Goal: Communication & Community: Ask a question

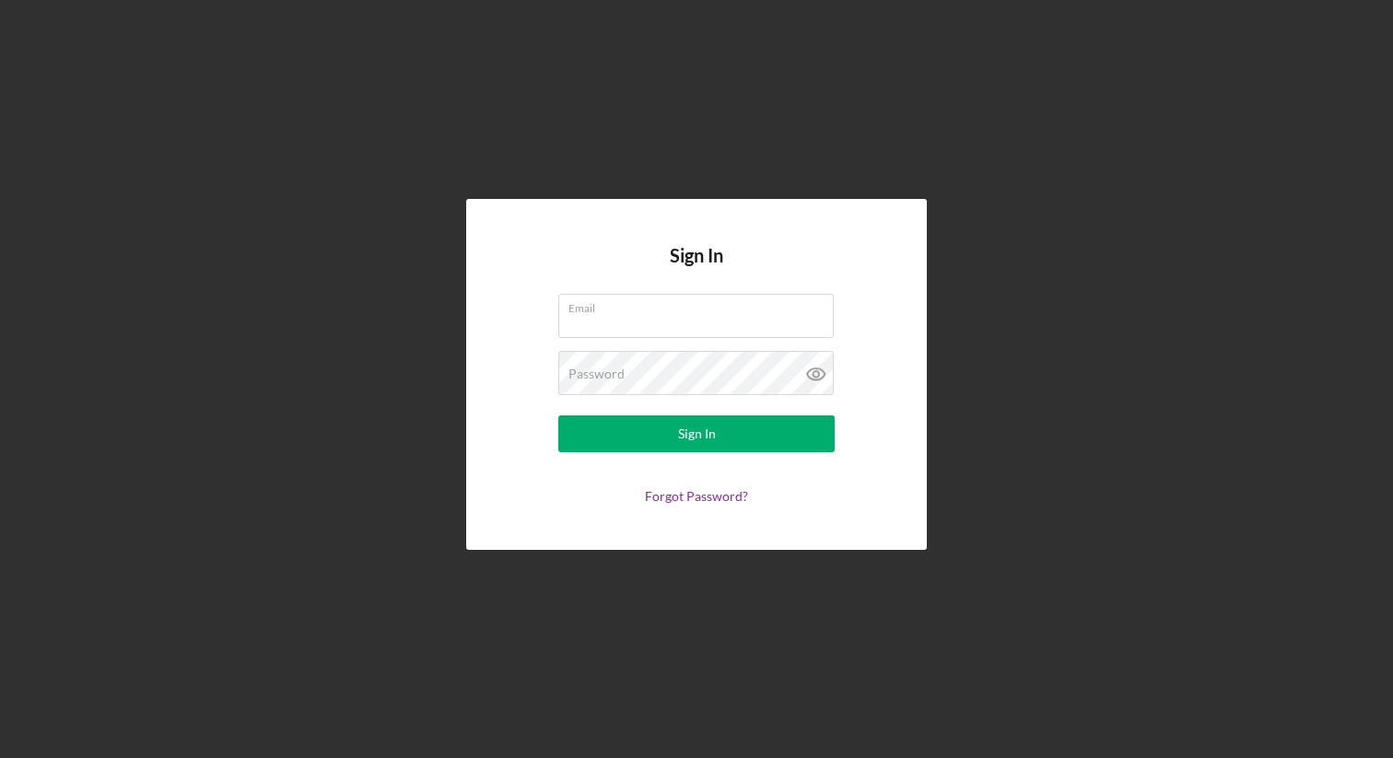
click at [0, 757] on com-1password-button at bounding box center [0, 758] width 0 height 0
type input "[PERSON_NAME][EMAIL_ADDRESS][DOMAIN_NAME]"
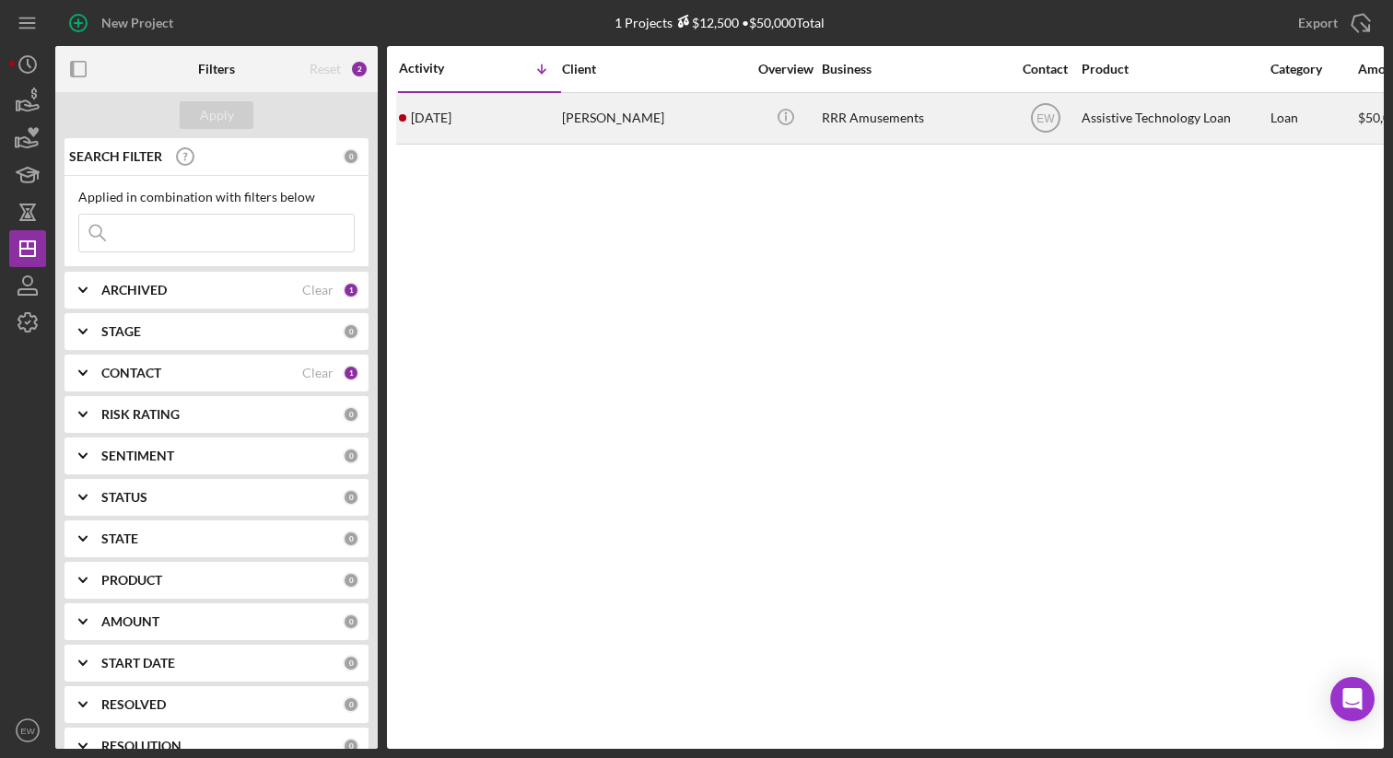
click at [682, 132] on div "[PERSON_NAME]" at bounding box center [654, 118] width 184 height 49
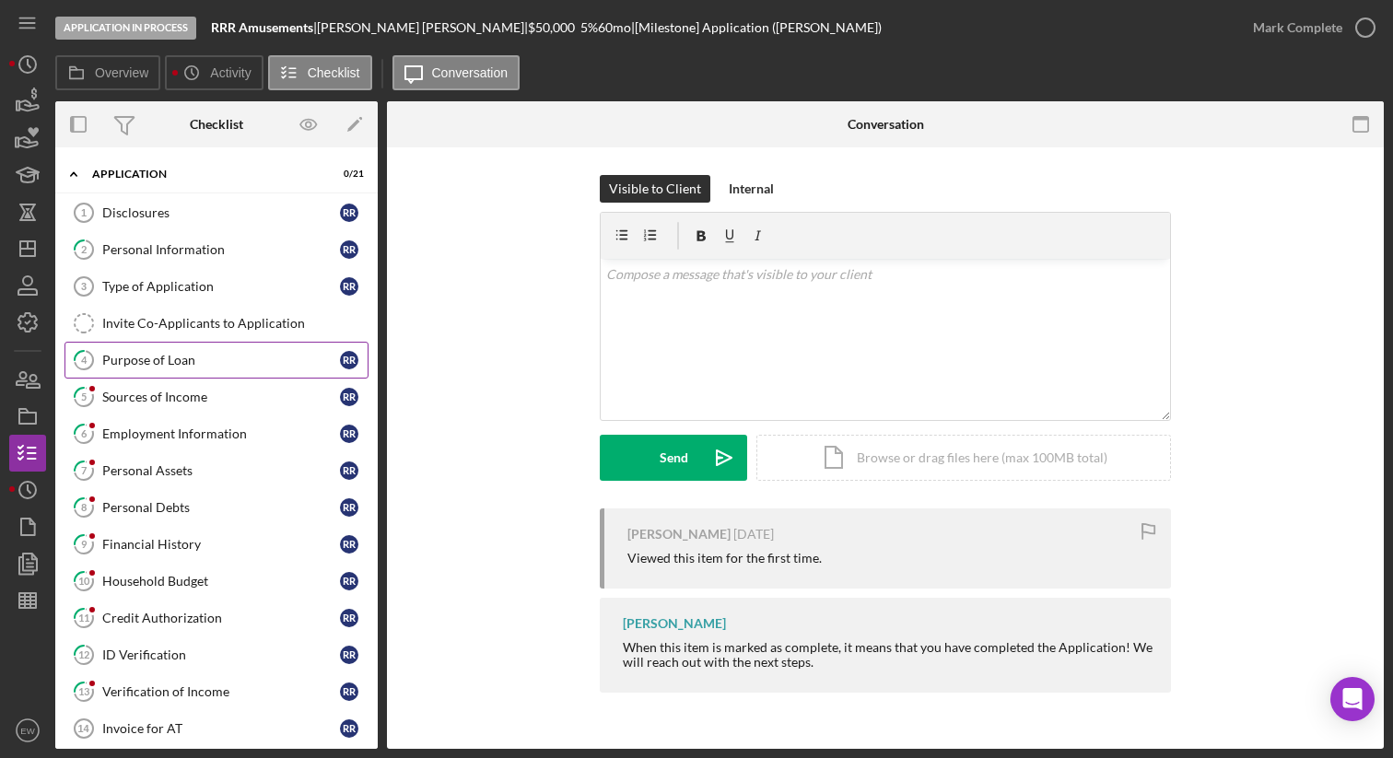
click at [230, 364] on div "Purpose of Loan" at bounding box center [221, 360] width 238 height 15
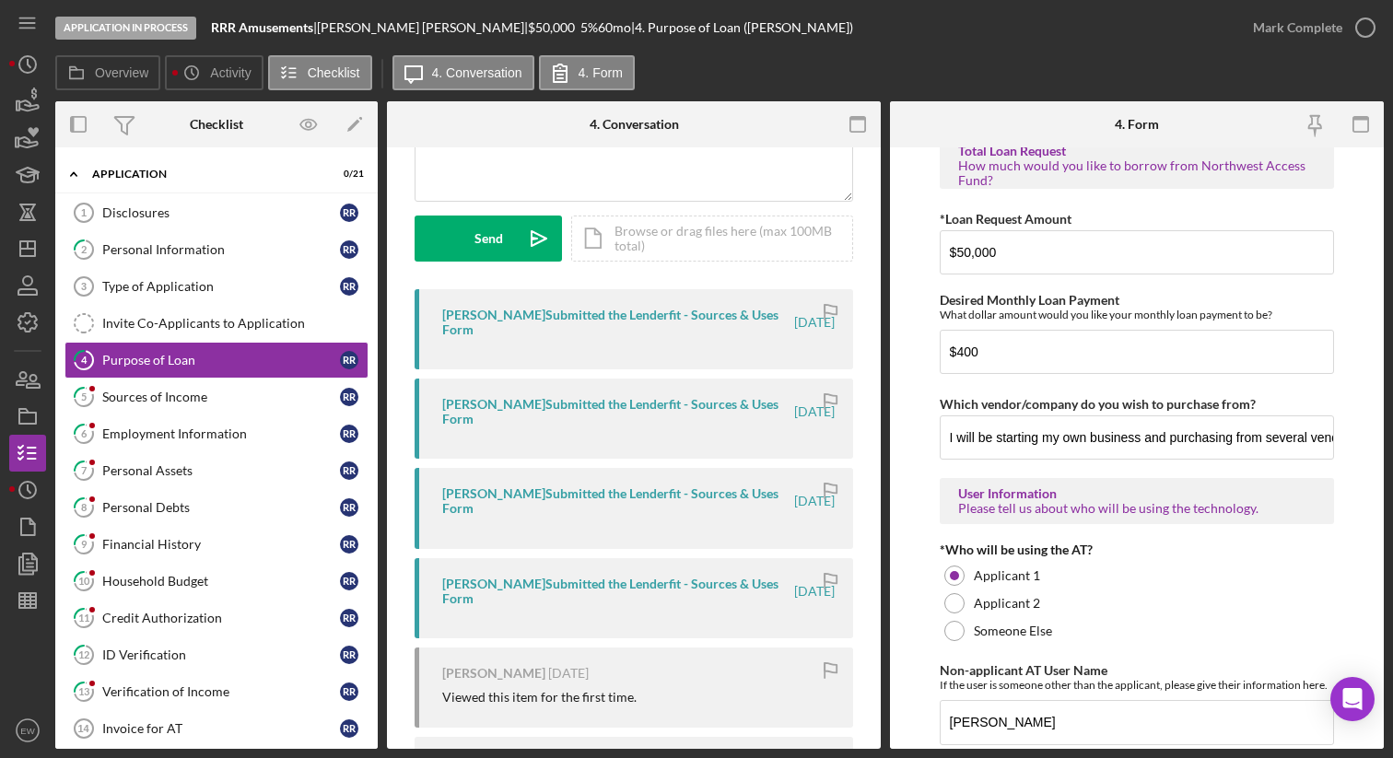
scroll to position [1155, 0]
click at [1025, 436] on input "I will be starting my own business and purchasing from several vendors online t…" at bounding box center [1137, 437] width 395 height 44
click at [211, 397] on div "Sources of Income" at bounding box center [221, 397] width 238 height 15
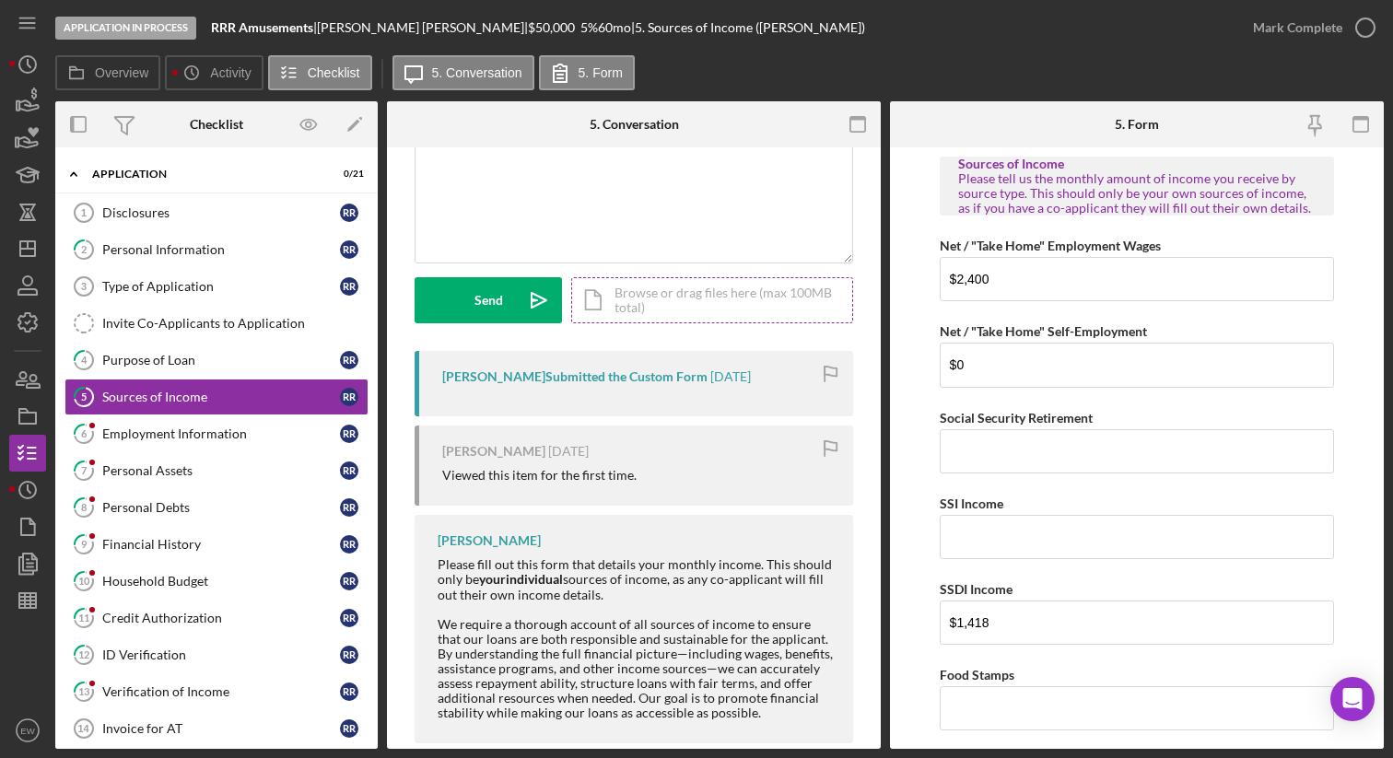
scroll to position [189, 0]
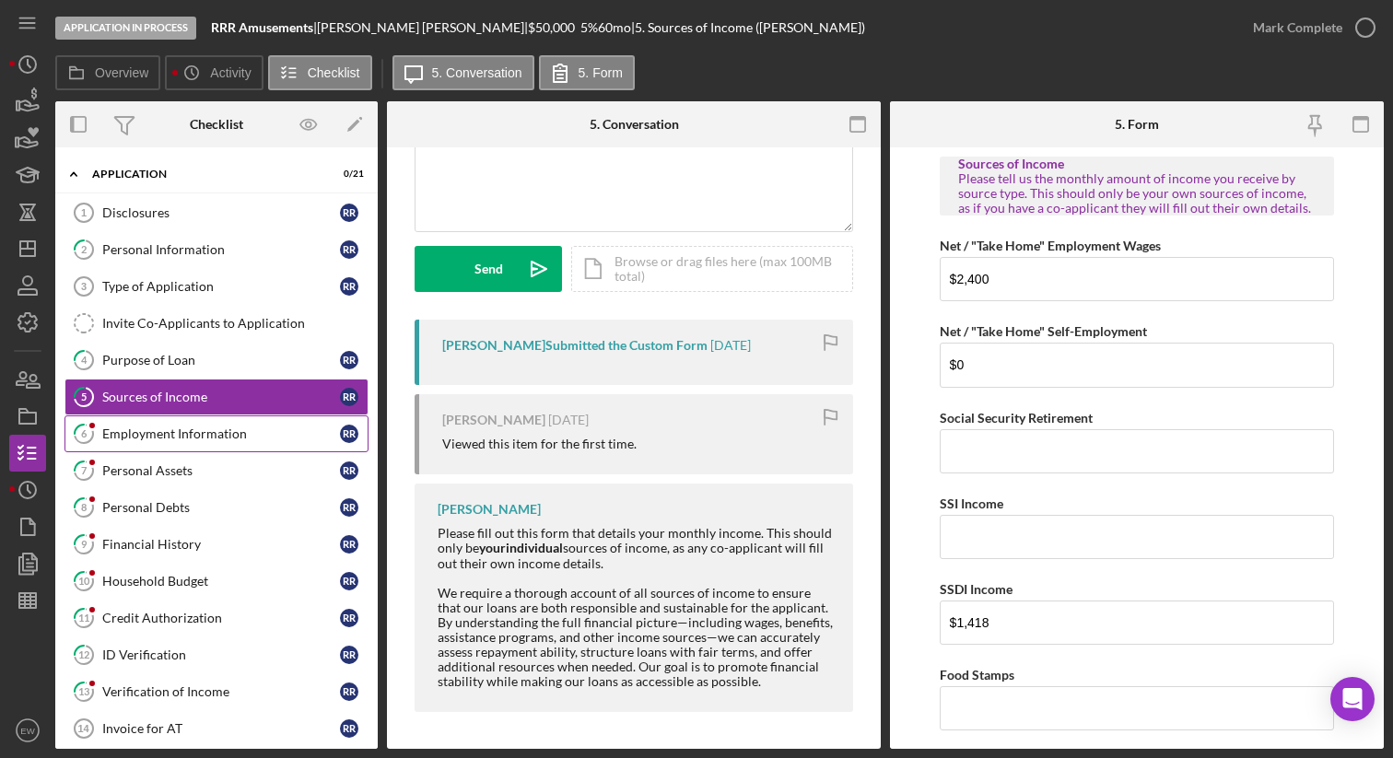
click at [230, 432] on div "Employment Information" at bounding box center [221, 434] width 238 height 15
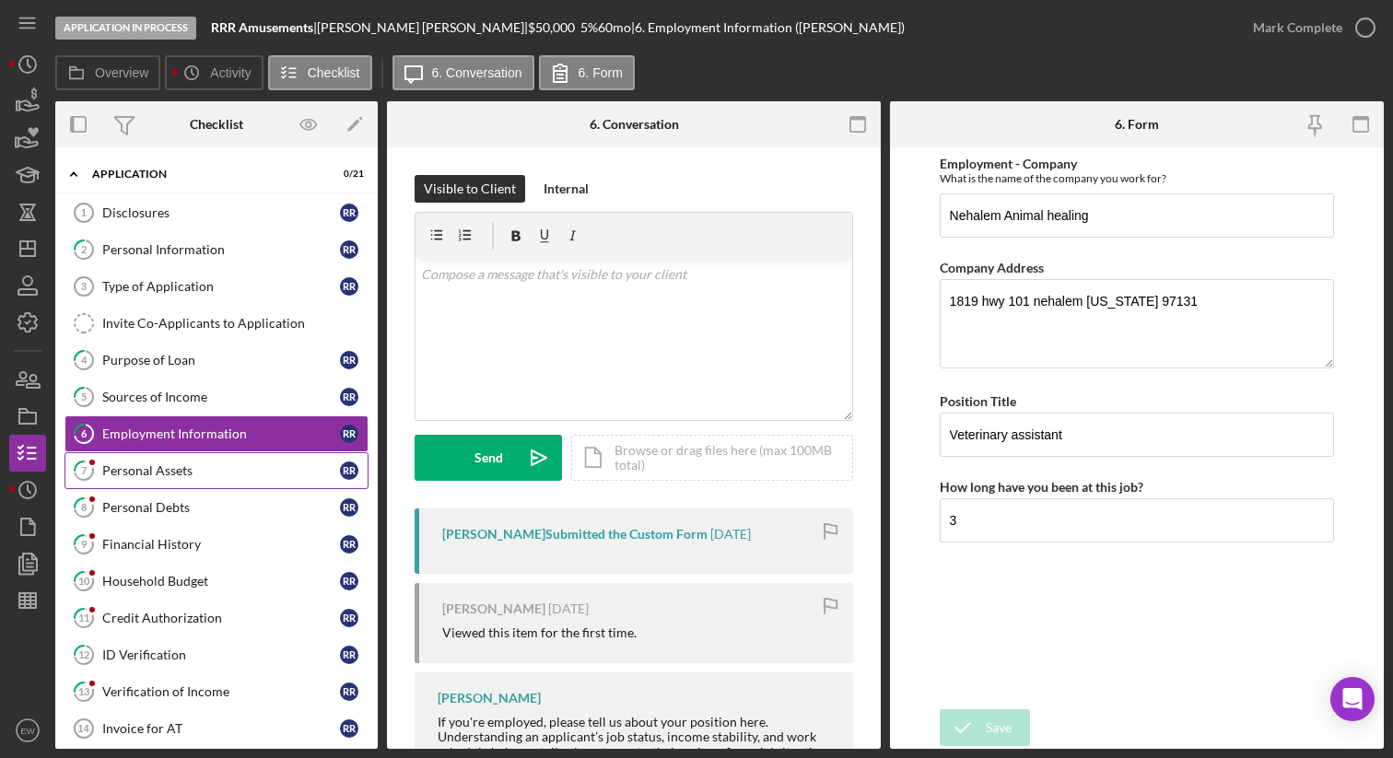
click at [162, 455] on link "7 Personal Assets R R" at bounding box center [216, 470] width 304 height 37
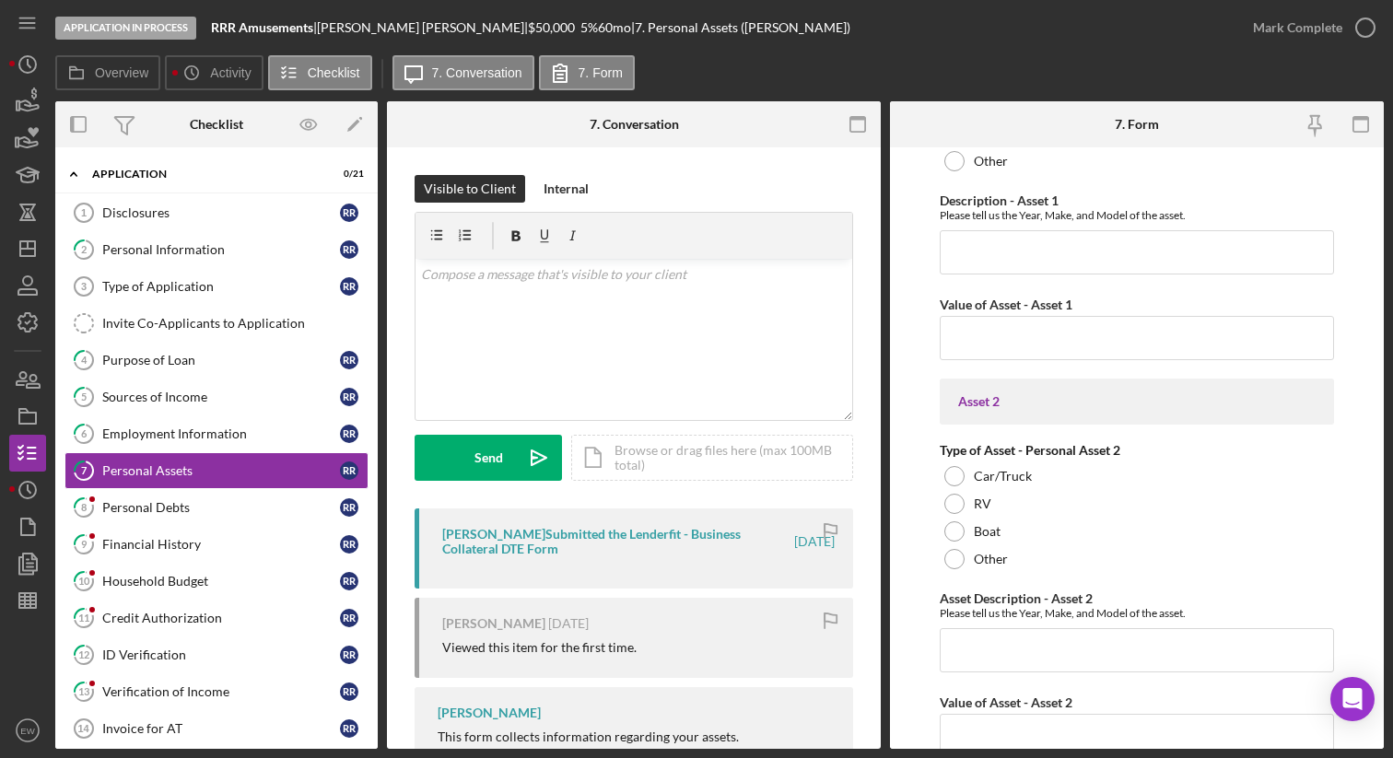
scroll to position [1277, 0]
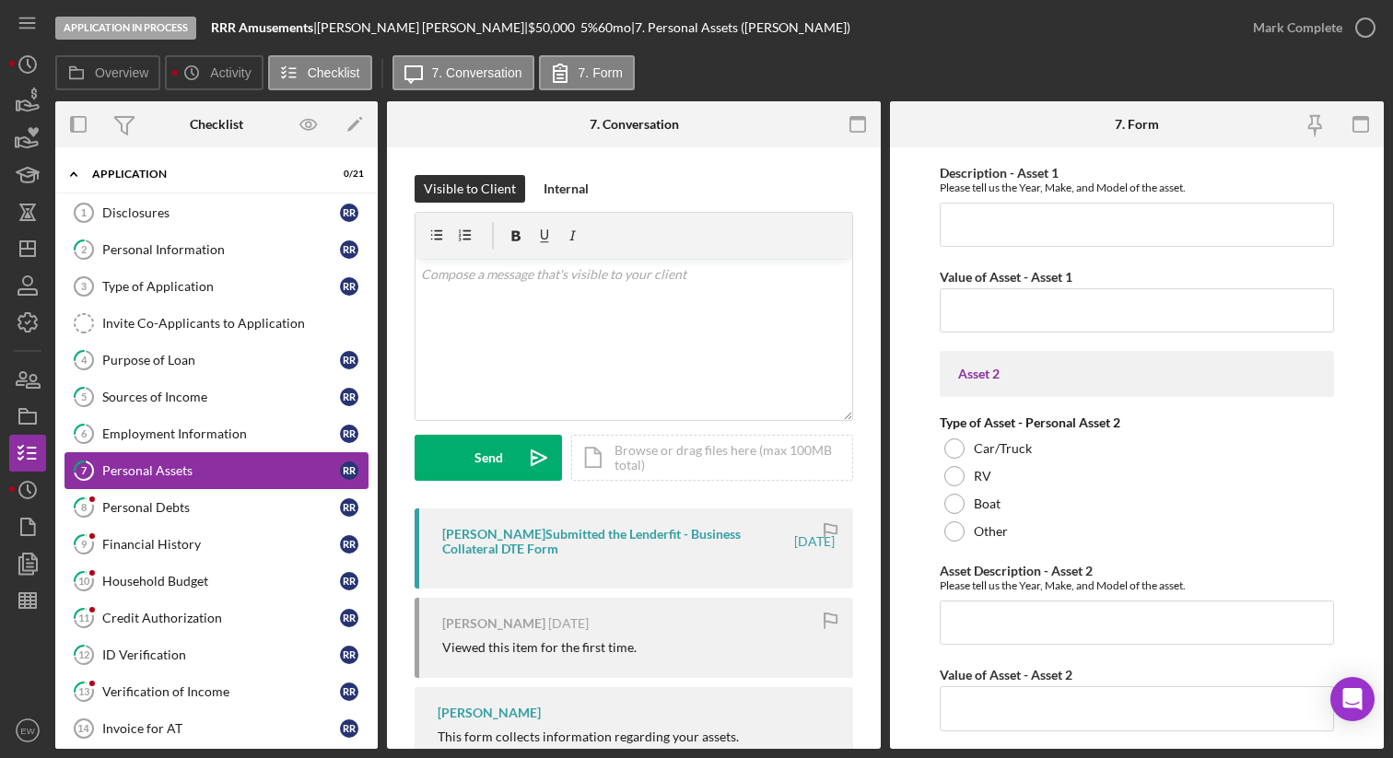
click at [238, 486] on link "7 Personal Assets R R" at bounding box center [216, 470] width 304 height 37
click at [217, 510] on div "Personal Debts" at bounding box center [221, 507] width 238 height 15
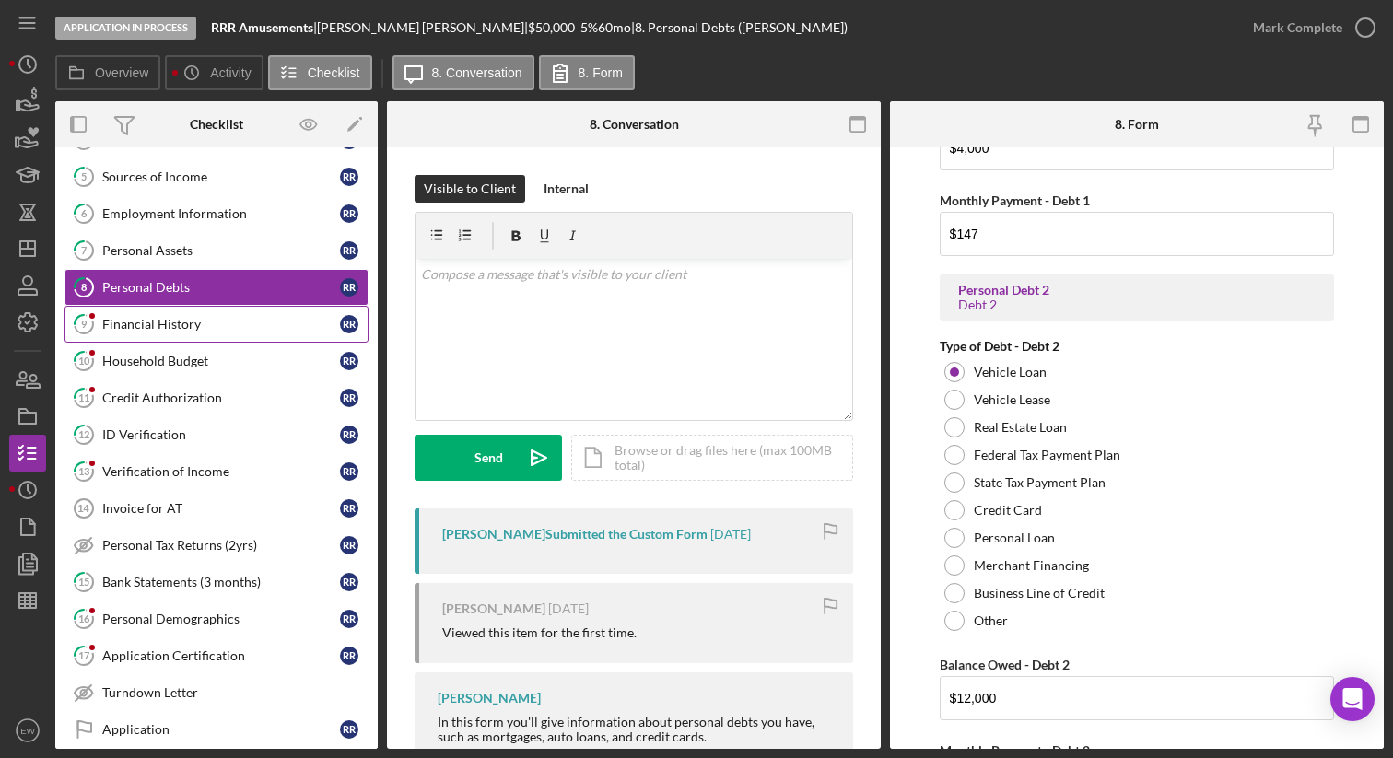
scroll to position [221, 0]
click at [189, 375] on link "10 Household Budget R R" at bounding box center [216, 360] width 304 height 37
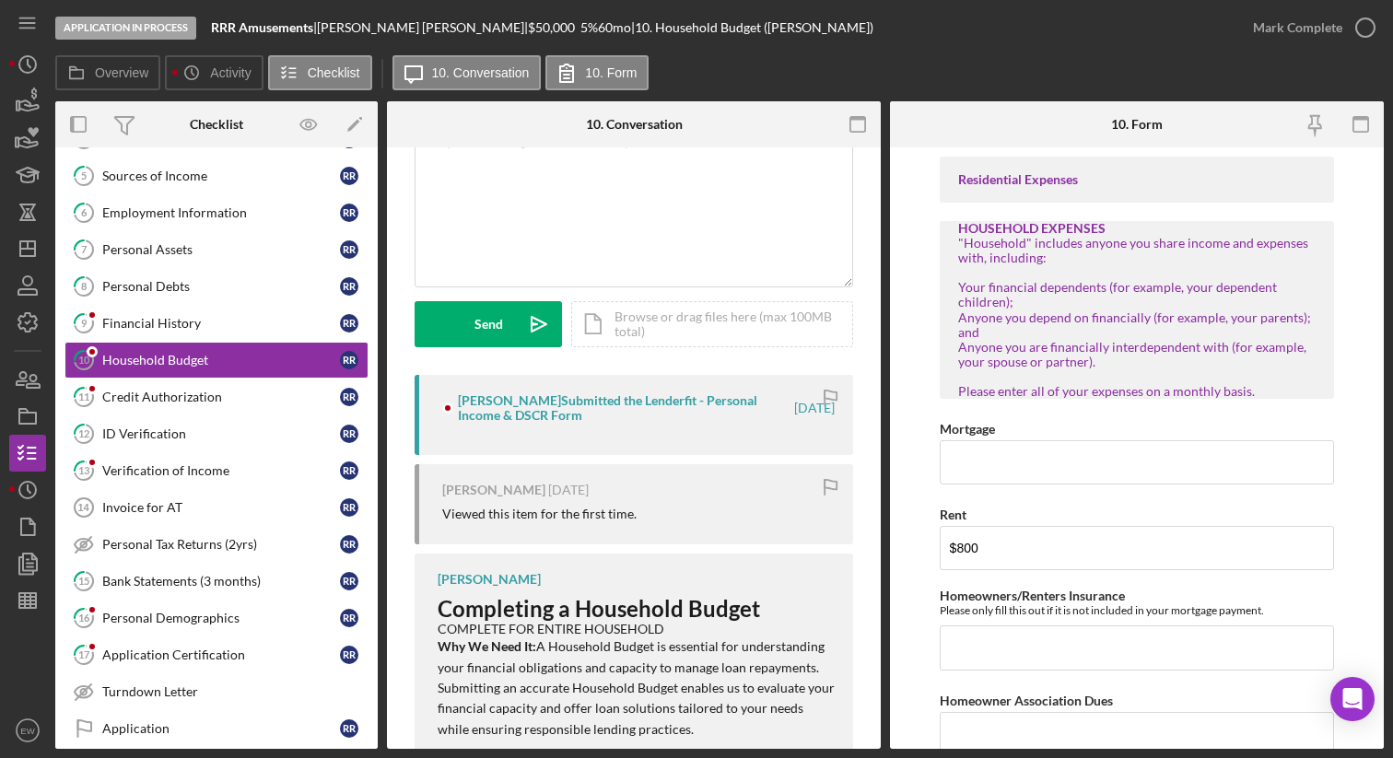
scroll to position [184, 0]
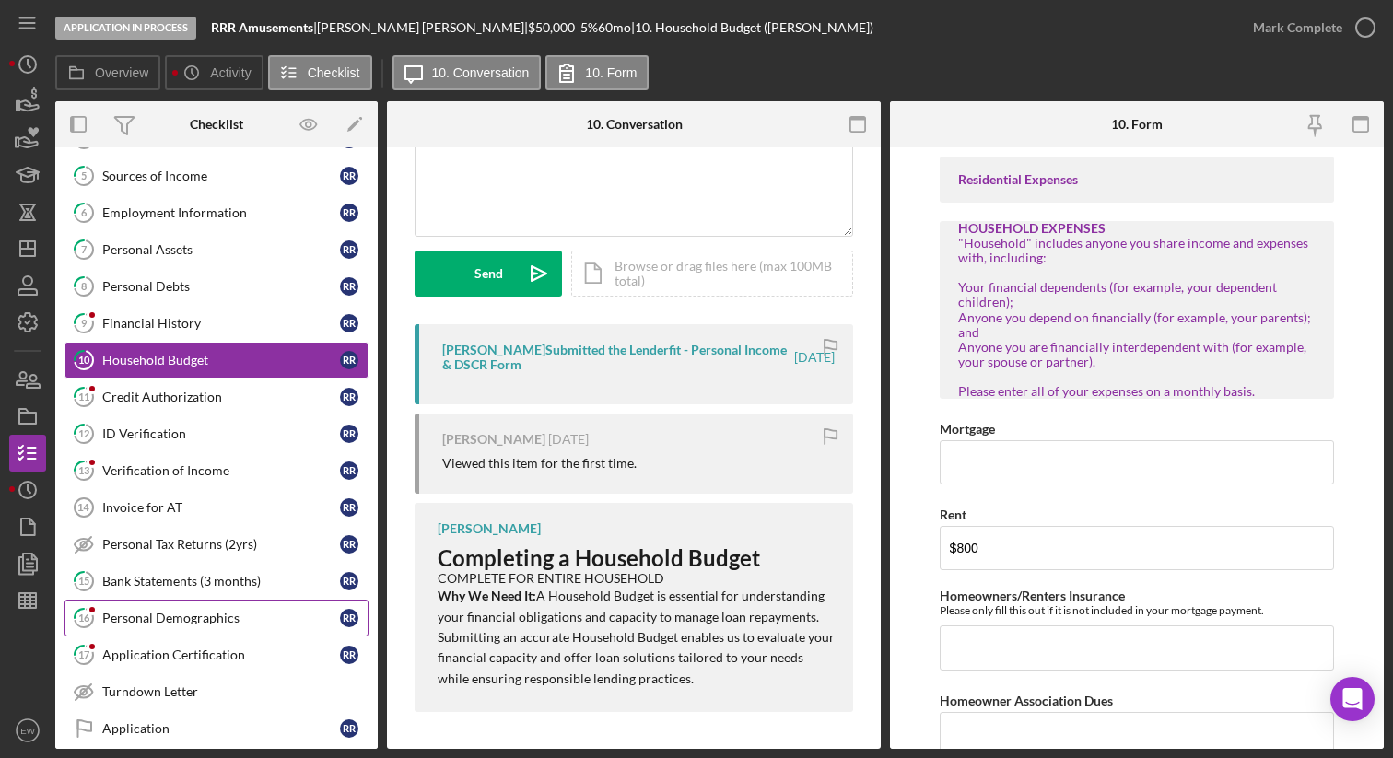
click at [223, 615] on div "Personal Demographics" at bounding box center [221, 618] width 238 height 15
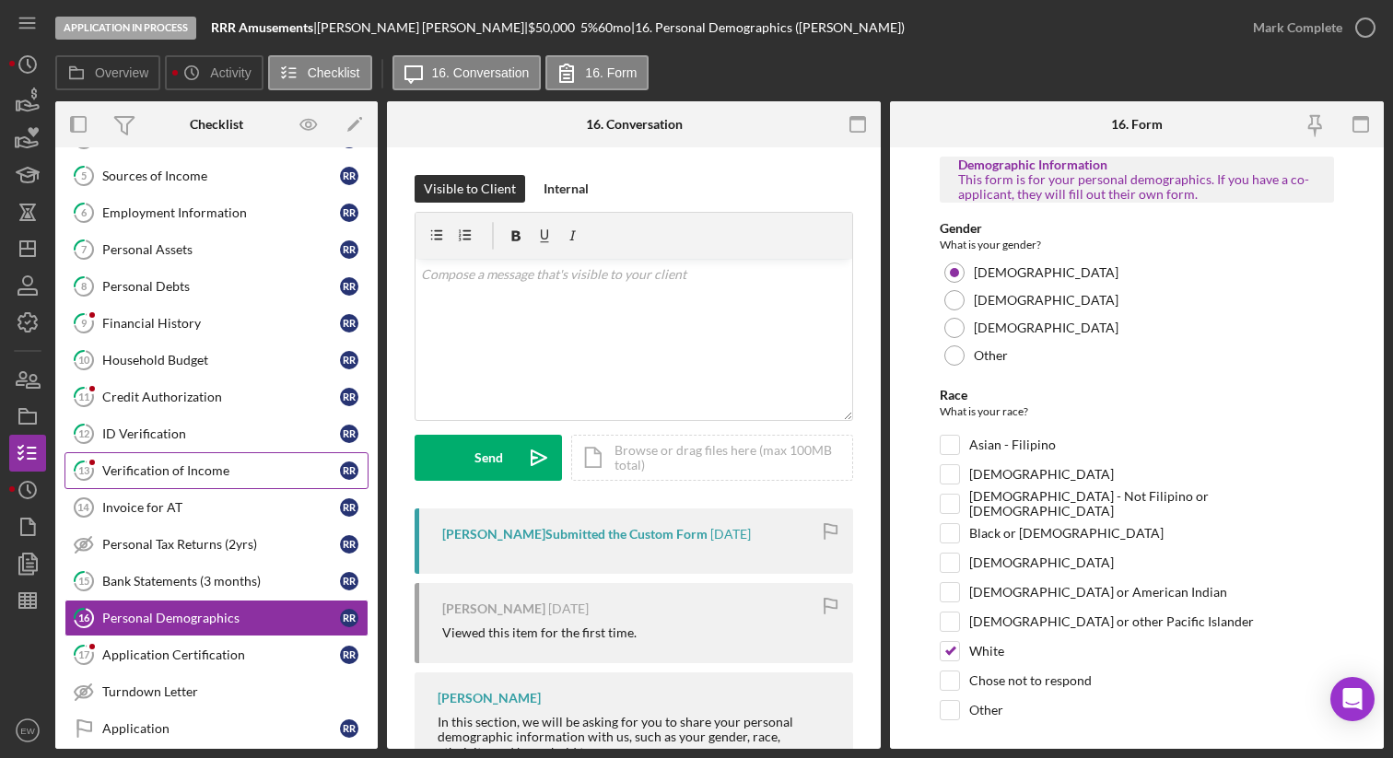
click at [246, 484] on link "13 Verification of Income R R" at bounding box center [216, 470] width 304 height 37
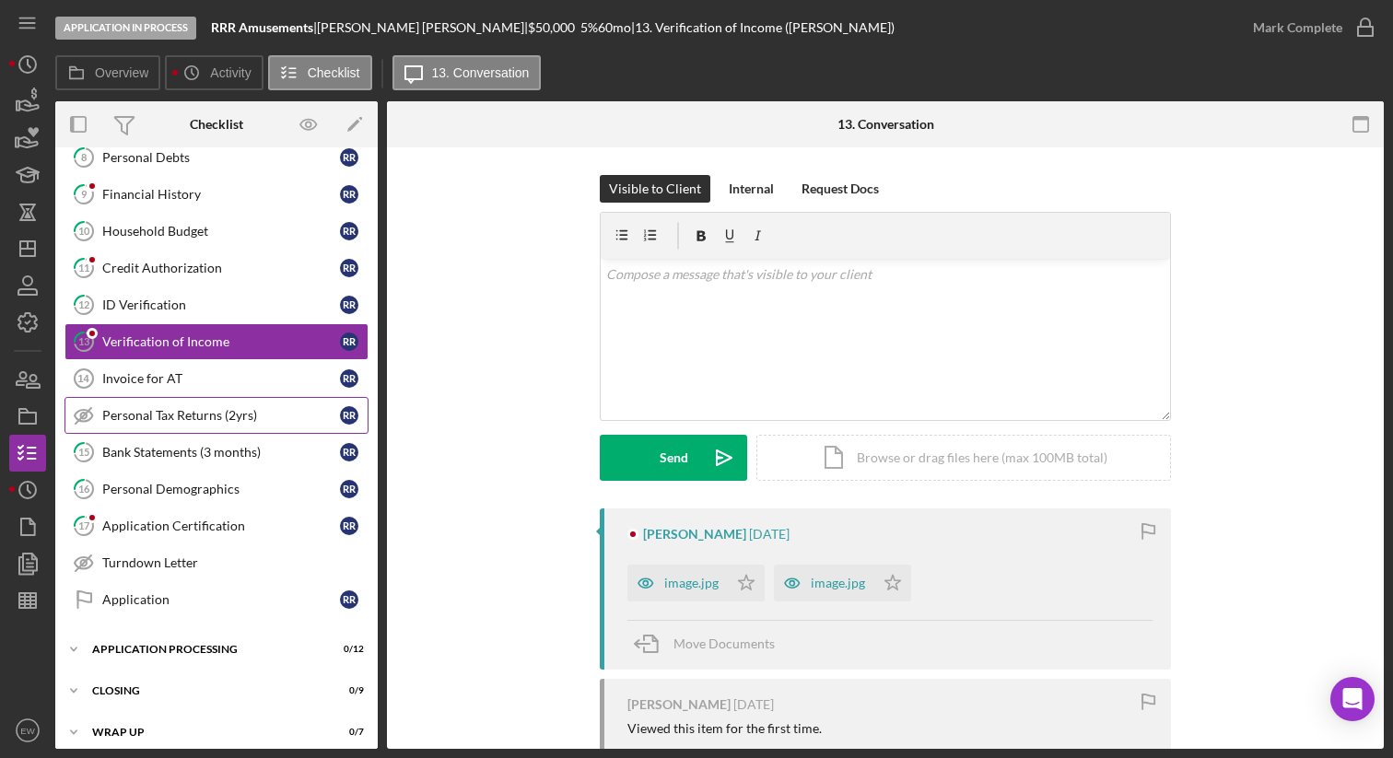
scroll to position [362, 0]
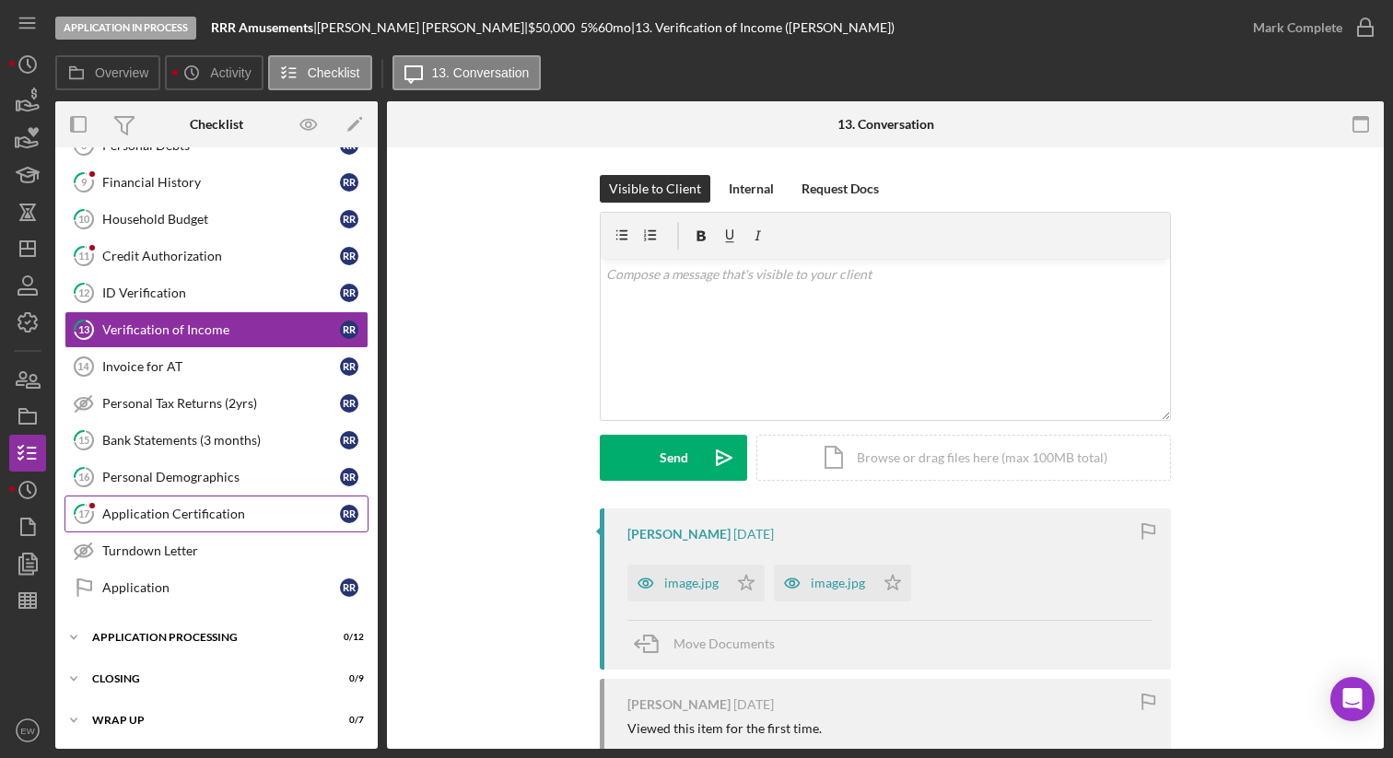
click at [223, 517] on div "Application Certification" at bounding box center [221, 514] width 238 height 15
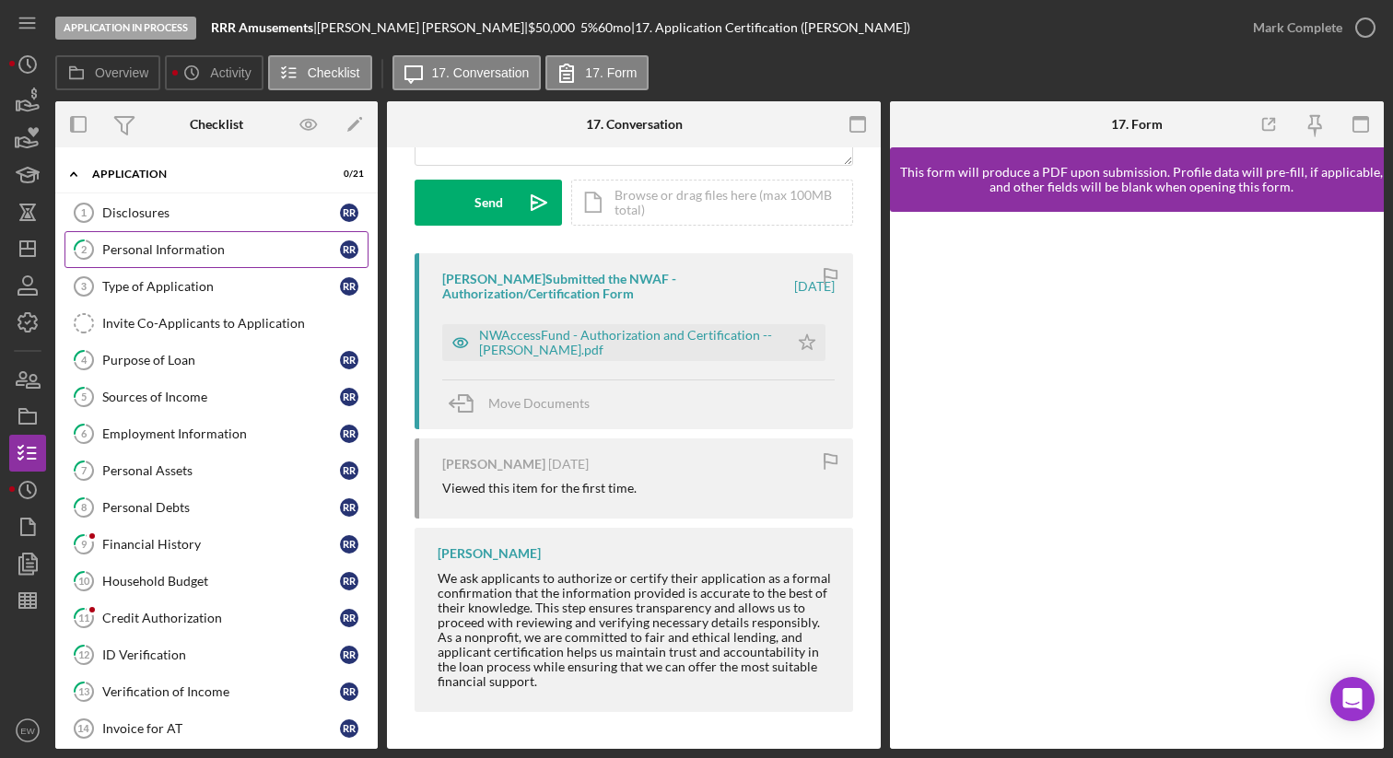
click at [186, 254] on div "Personal Information" at bounding box center [221, 249] width 238 height 15
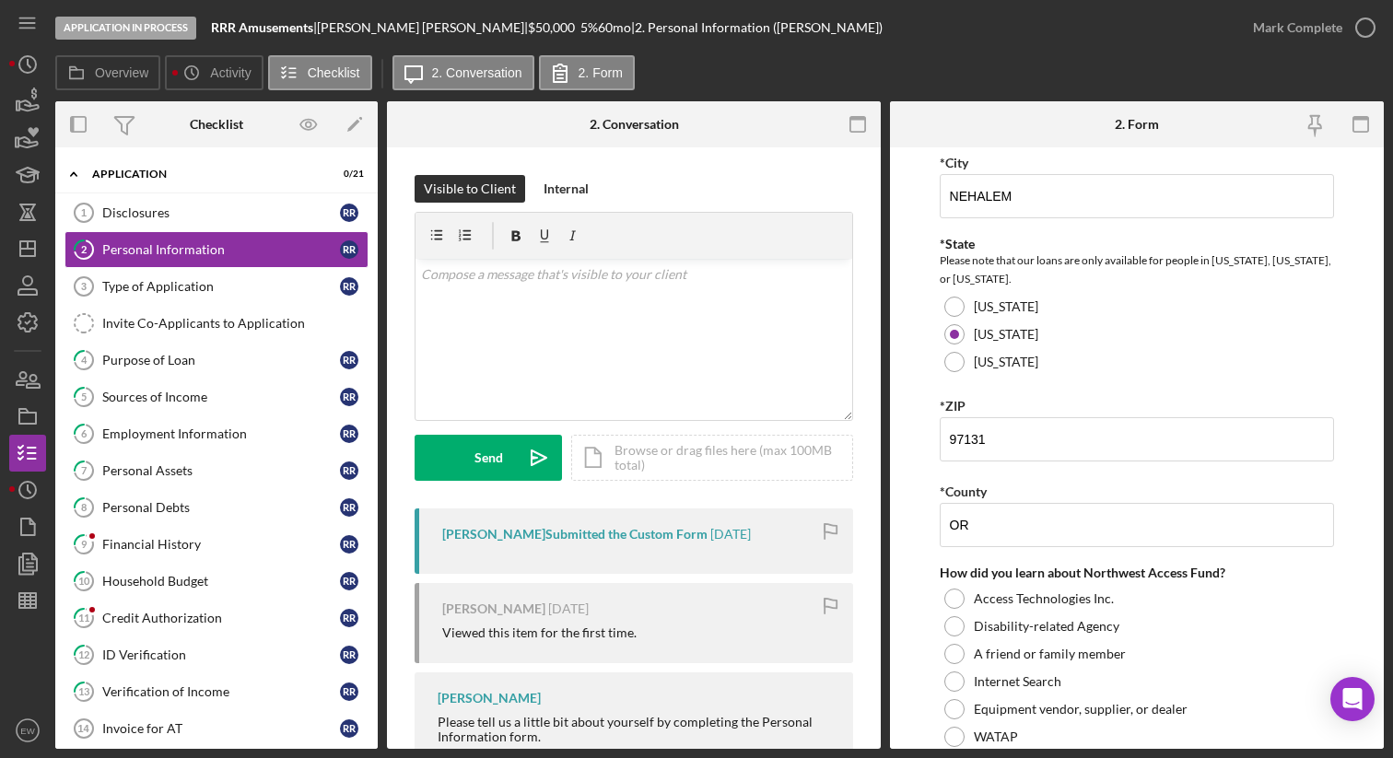
scroll to position [616, 0]
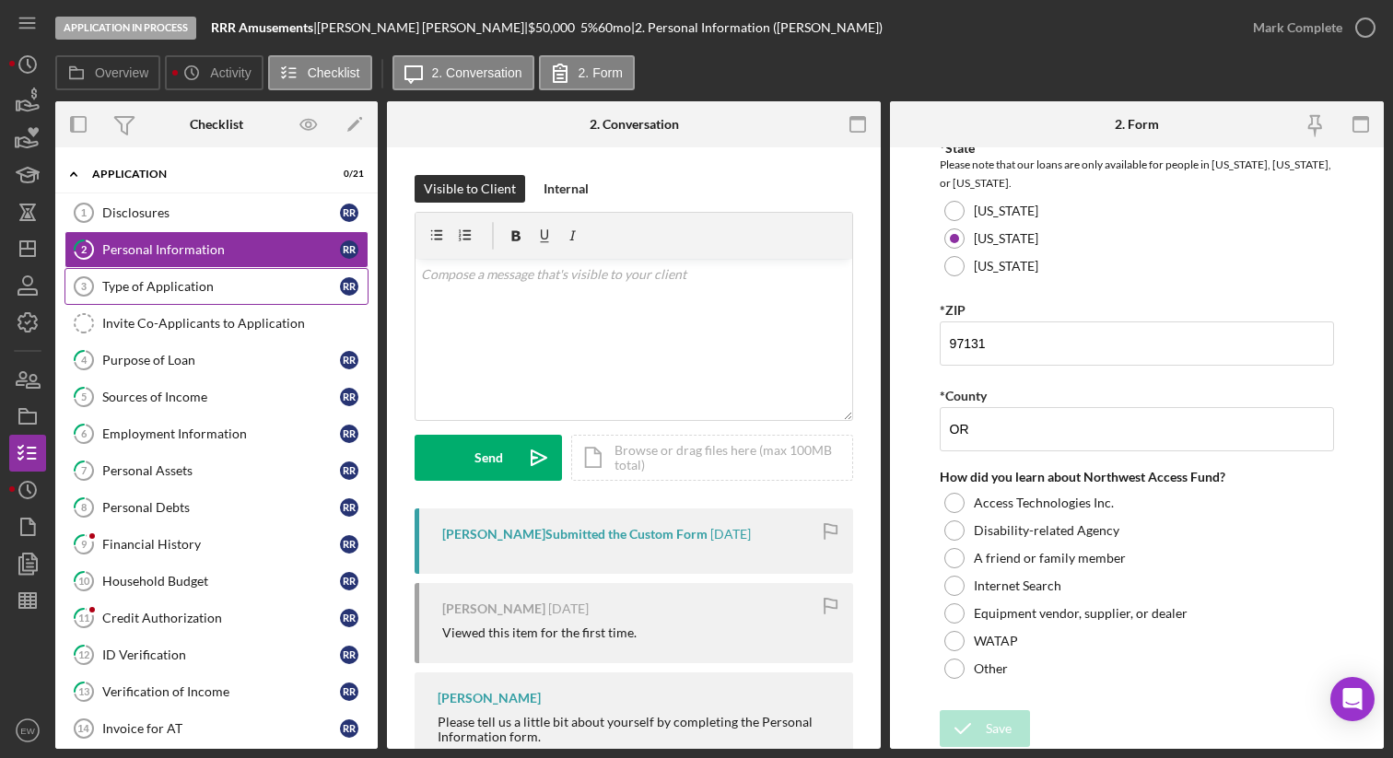
click at [132, 293] on div "Type of Application" at bounding box center [221, 286] width 238 height 15
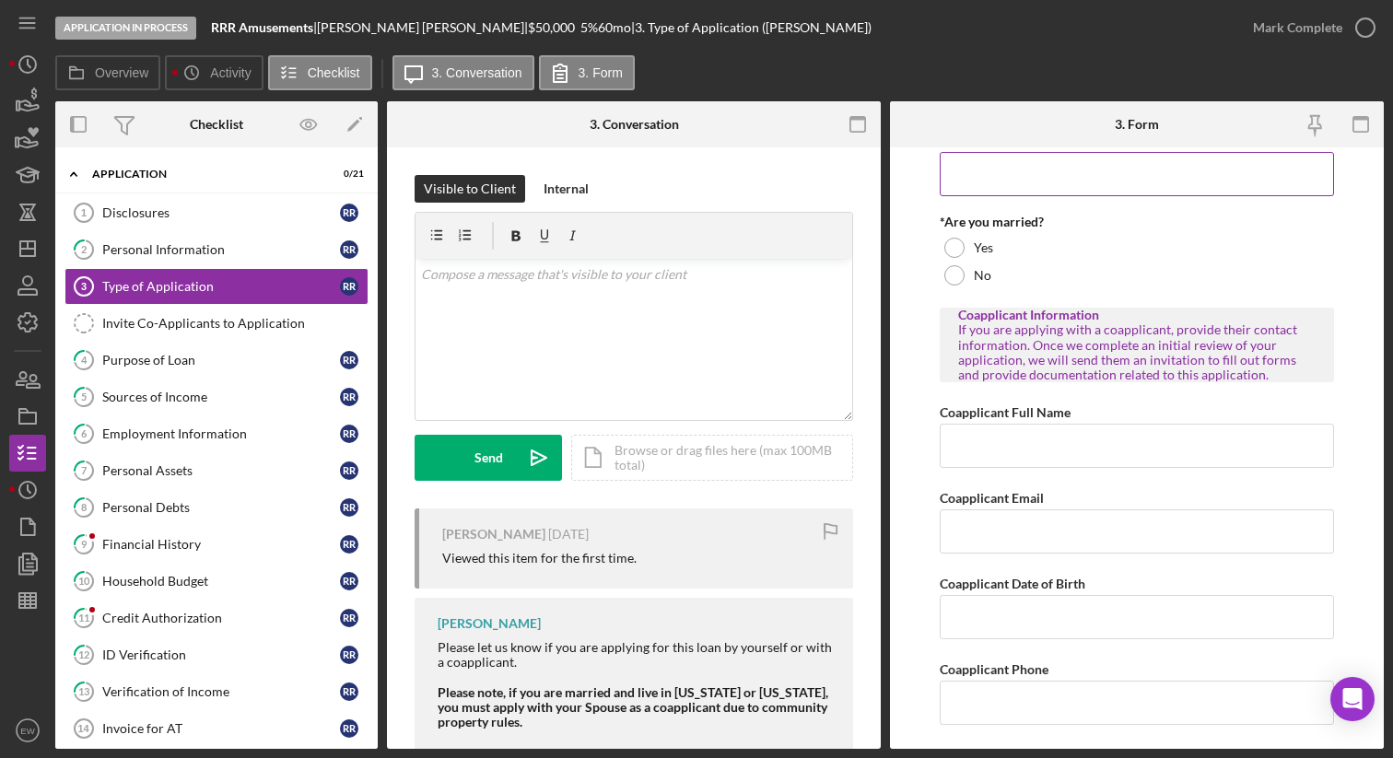
scroll to position [275, 0]
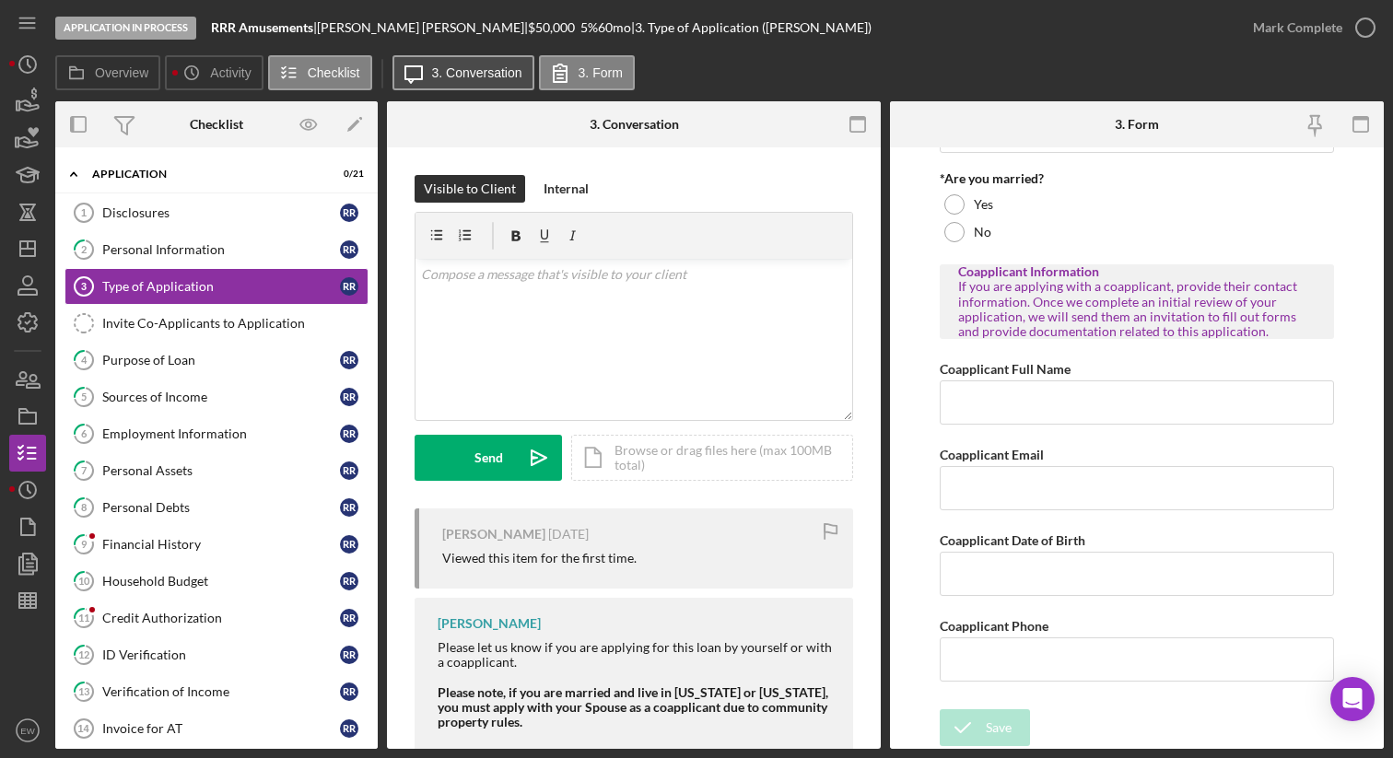
click at [438, 80] on button "Icon/Message 3. Conversation" at bounding box center [464, 72] width 142 height 35
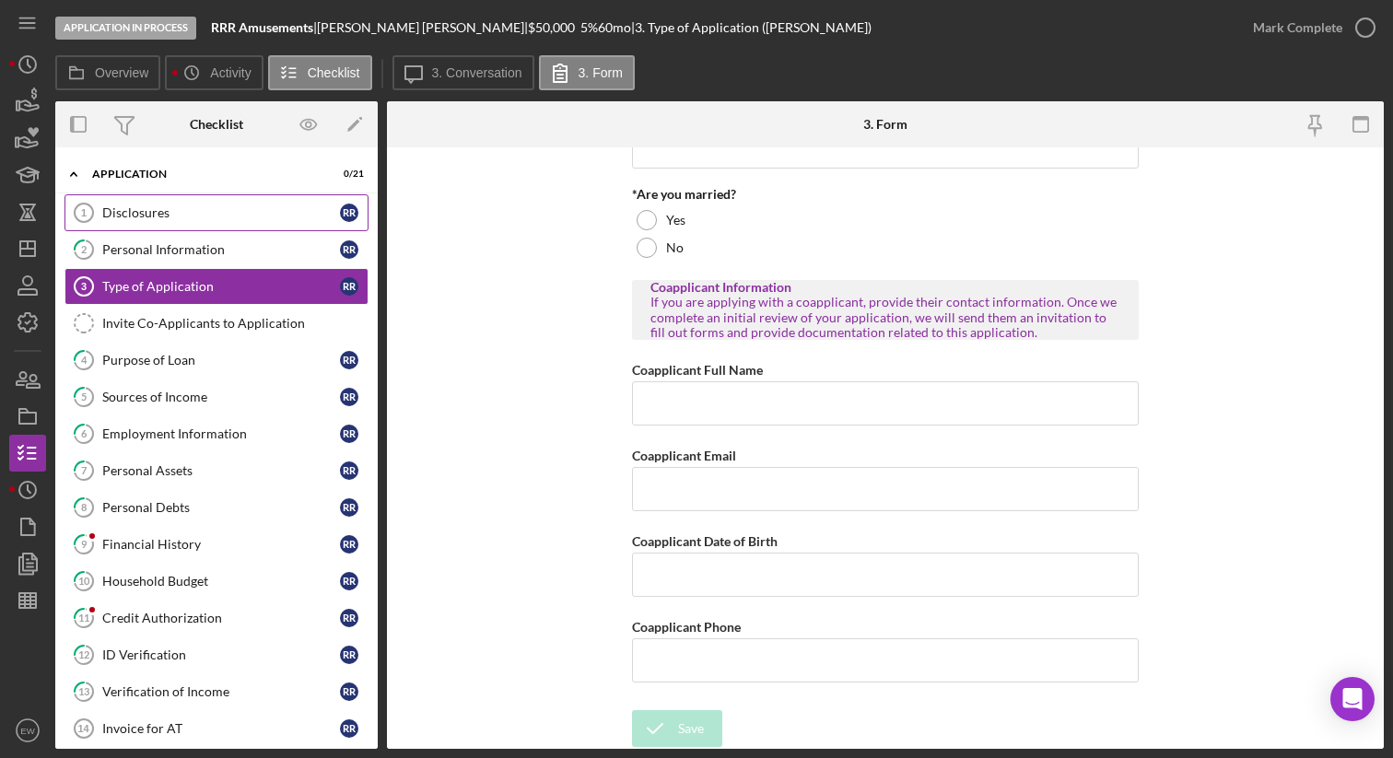
click at [194, 208] on div "Disclosures" at bounding box center [221, 212] width 238 height 15
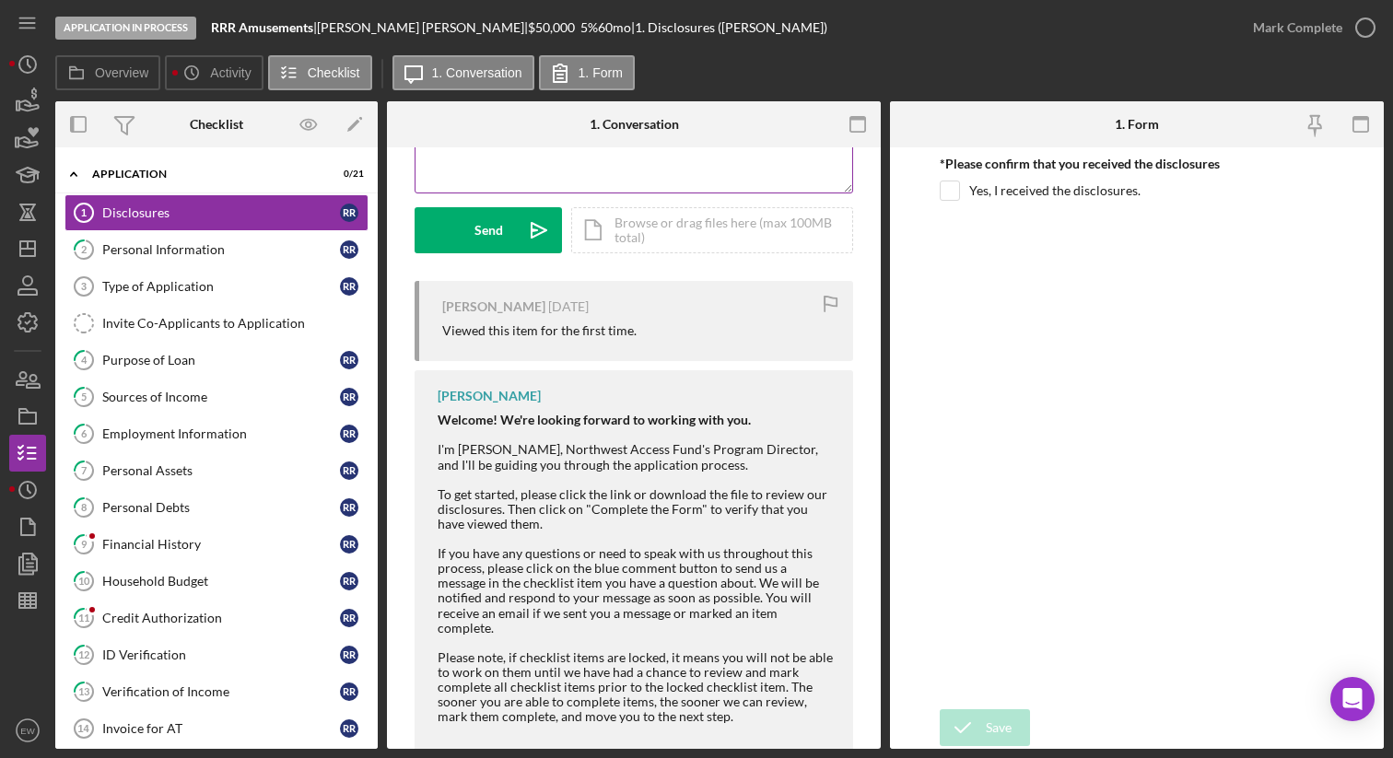
scroll to position [323, 0]
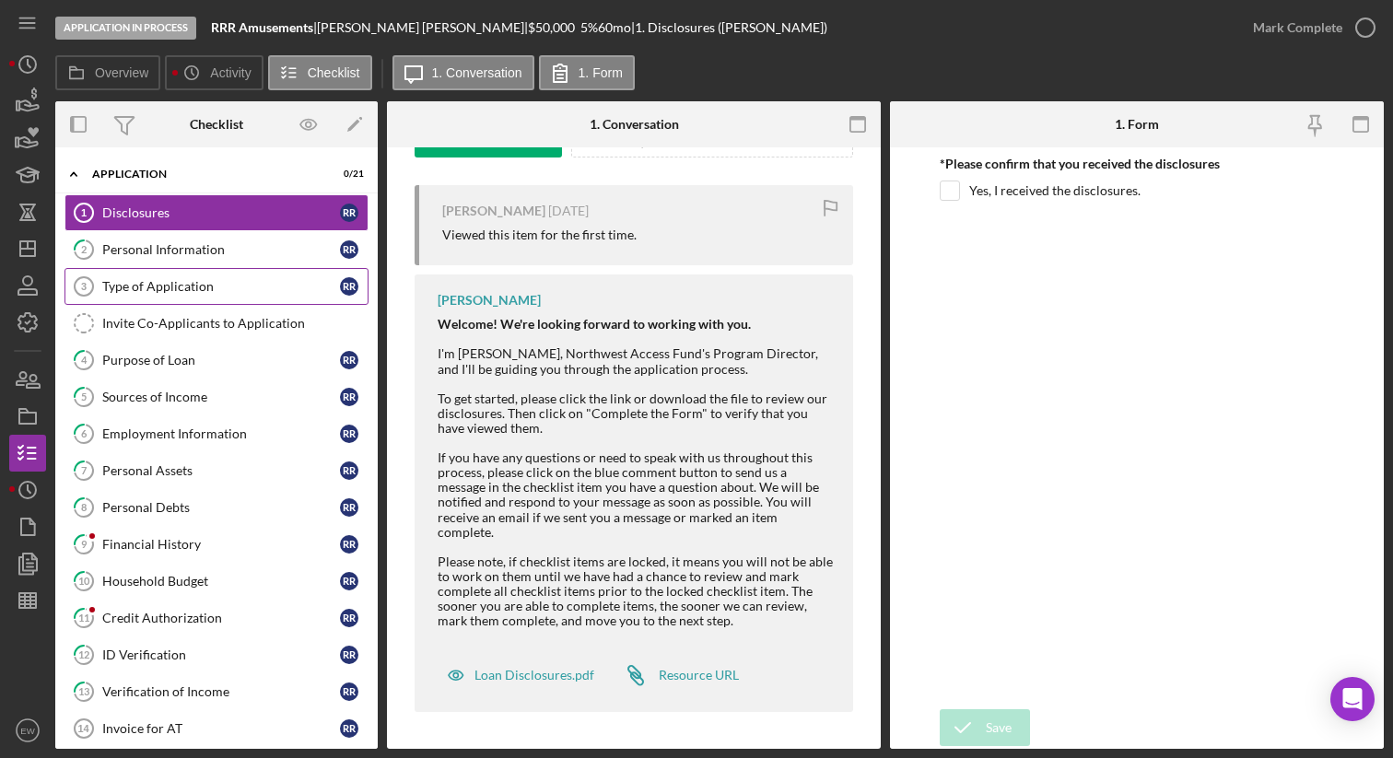
click at [210, 299] on link "Type of Application 3 Type of Application R R" at bounding box center [216, 286] width 304 height 37
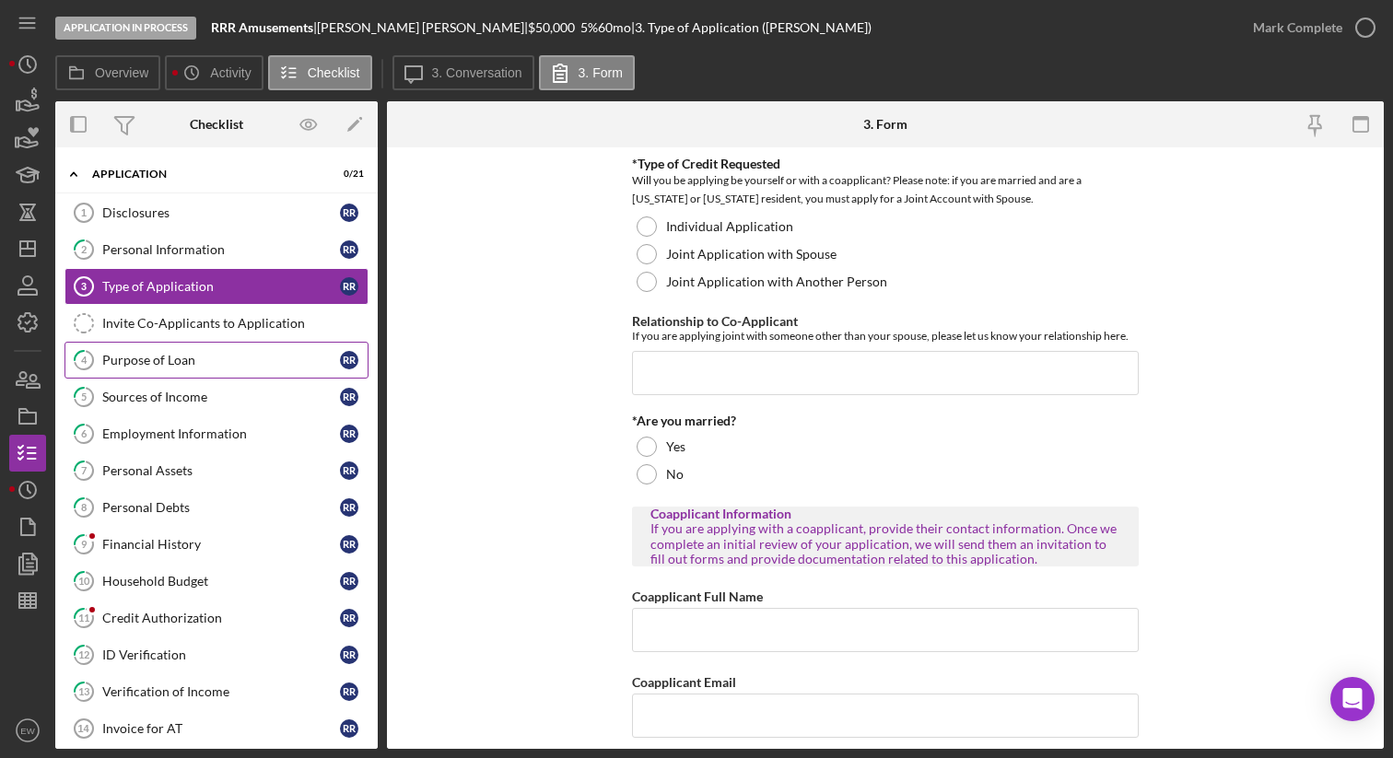
click at [181, 355] on div "Purpose of Loan" at bounding box center [221, 360] width 238 height 15
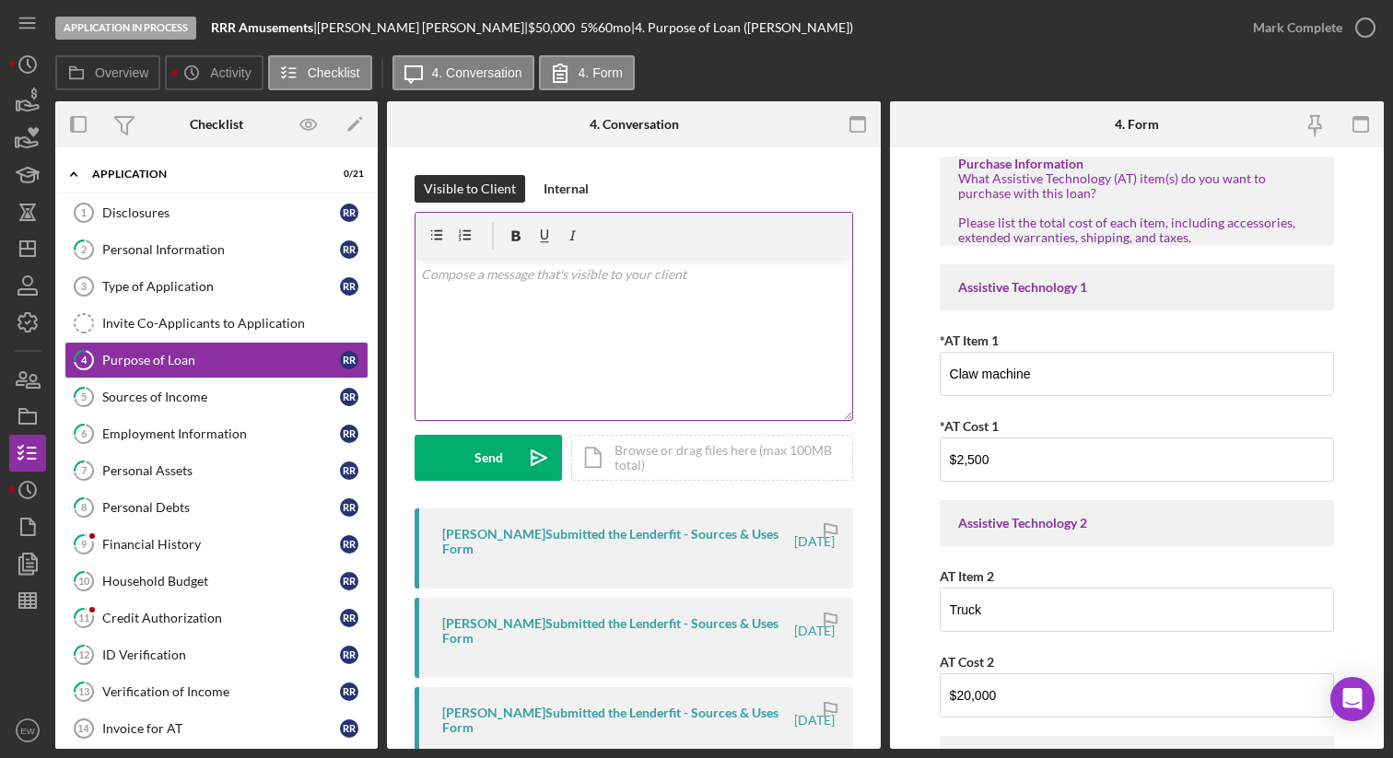
click at [476, 281] on p at bounding box center [634, 274] width 427 height 20
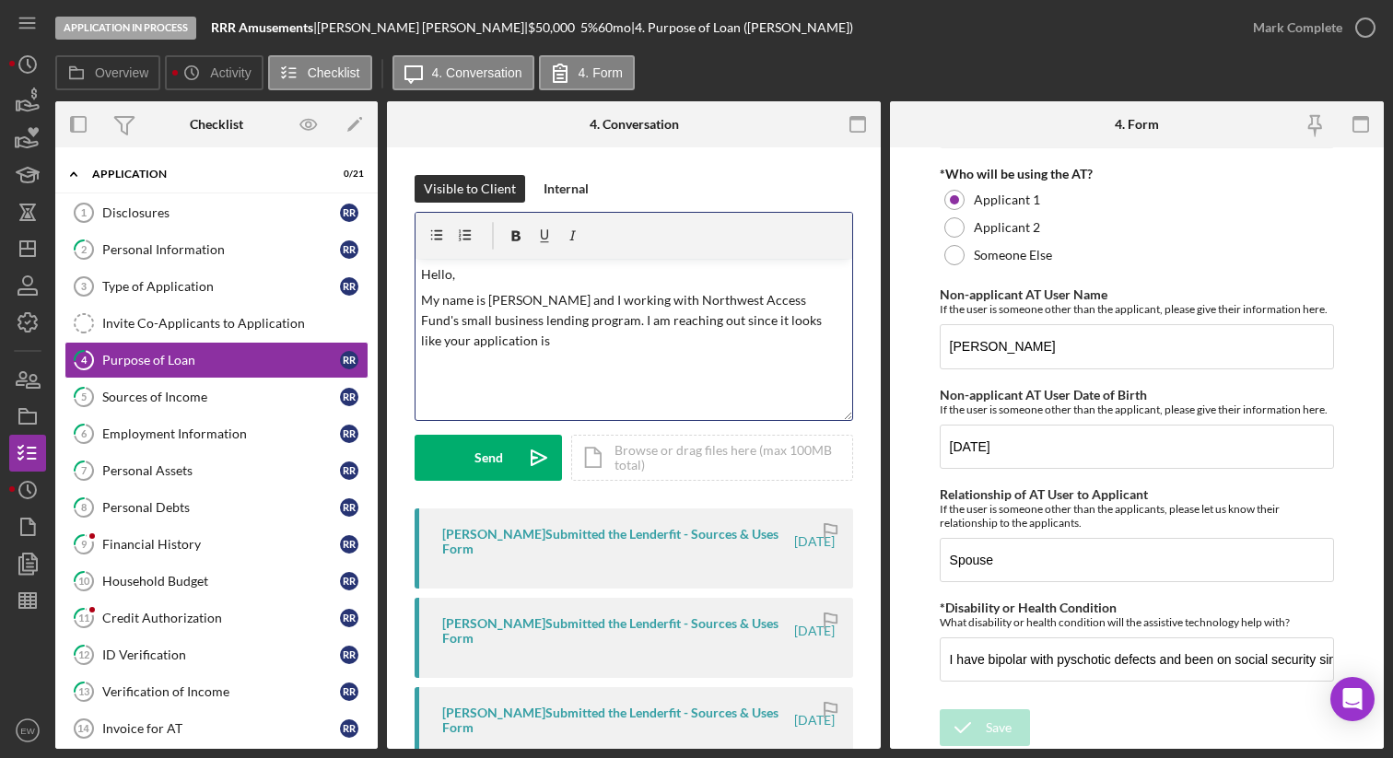
scroll to position [1557, 0]
drag, startPoint x: 657, startPoint y: 300, endPoint x: 637, endPoint y: 300, distance: 20.3
click at [637, 300] on p "My name is [PERSON_NAME] and I working with Northwest Access Fund's small busin…" at bounding box center [634, 321] width 427 height 62
click at [779, 343] on p "My name is [PERSON_NAME] and I work with Northwest Access Fund's small business…" at bounding box center [634, 321] width 427 height 62
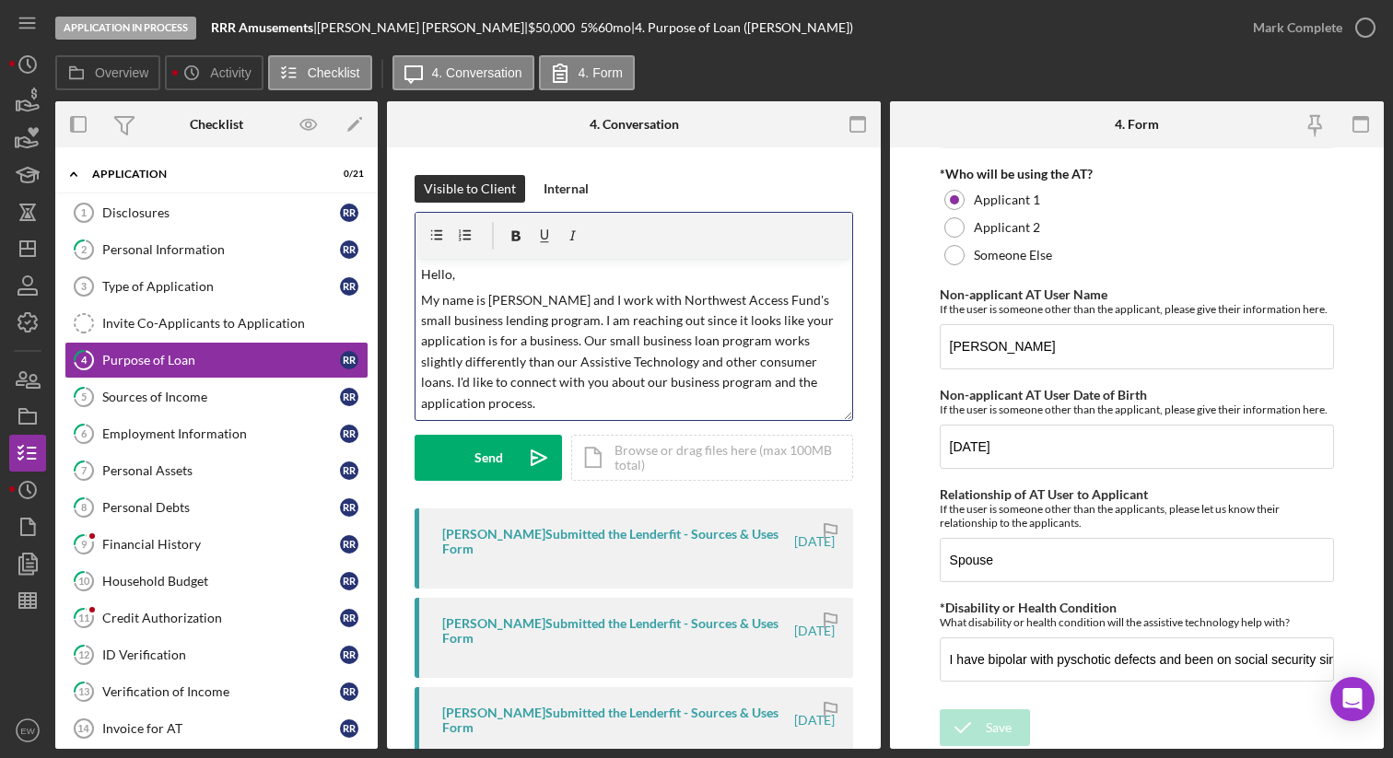
click at [601, 322] on p "My name is [PERSON_NAME] and I work with Northwest Access Fund's small business…" at bounding box center [634, 351] width 427 height 123
drag, startPoint x: 718, startPoint y: 322, endPoint x: 449, endPoint y: 345, distance: 270.0
click at [449, 345] on p "My name is [PERSON_NAME] and I work with Northwest Access Fund's small business…" at bounding box center [634, 351] width 427 height 123
drag, startPoint x: 599, startPoint y: 344, endPoint x: 507, endPoint y: 340, distance: 92.2
click at [507, 340] on p "My name is [PERSON_NAME] and I work with Northwest Access Fund's small business…" at bounding box center [634, 351] width 427 height 123
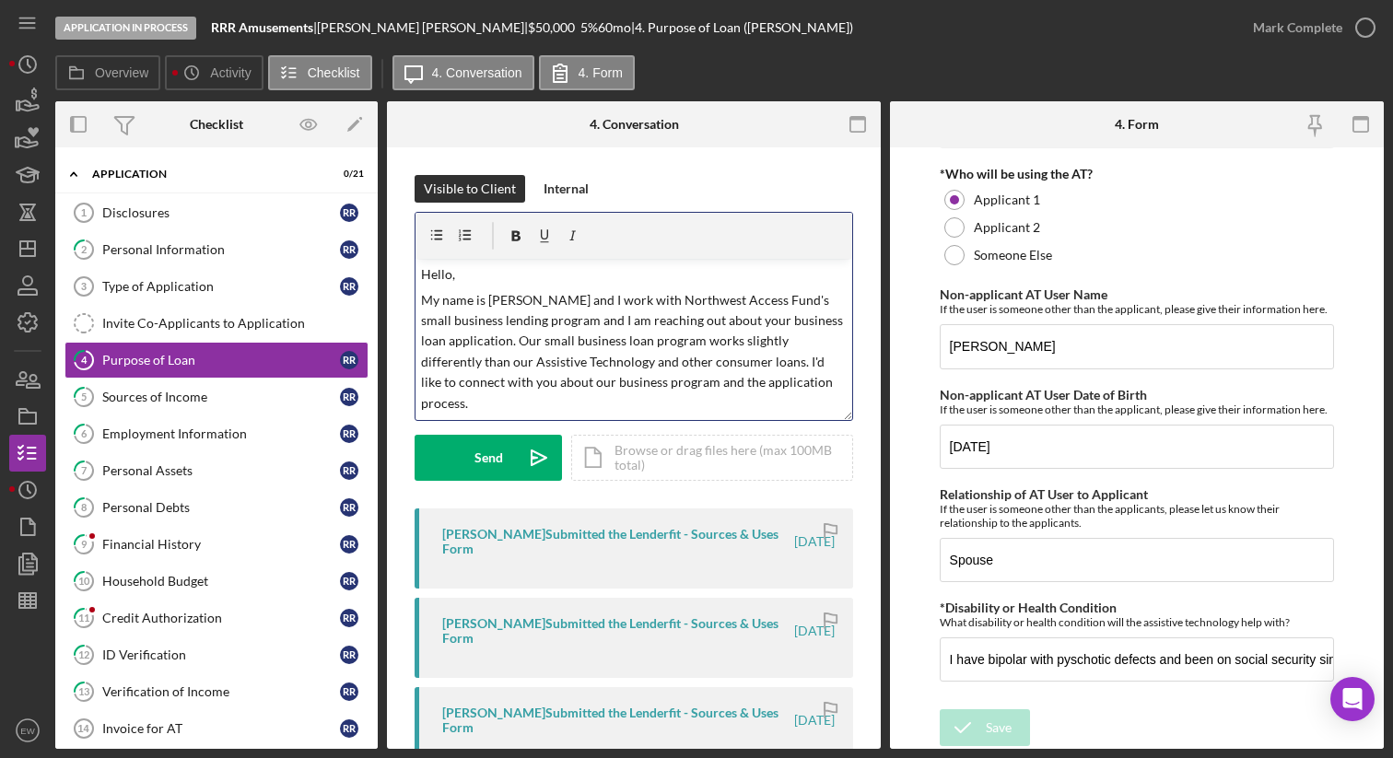
click at [487, 408] on p "My name is [PERSON_NAME] and I work with Northwest Access Fund's small business…" at bounding box center [634, 351] width 427 height 123
drag, startPoint x: 569, startPoint y: 404, endPoint x: 767, endPoint y: 411, distance: 197.3
click at [767, 411] on p "My name is [PERSON_NAME] and I work with Northwest Access Fund's small business…" at bounding box center [634, 351] width 427 height 123
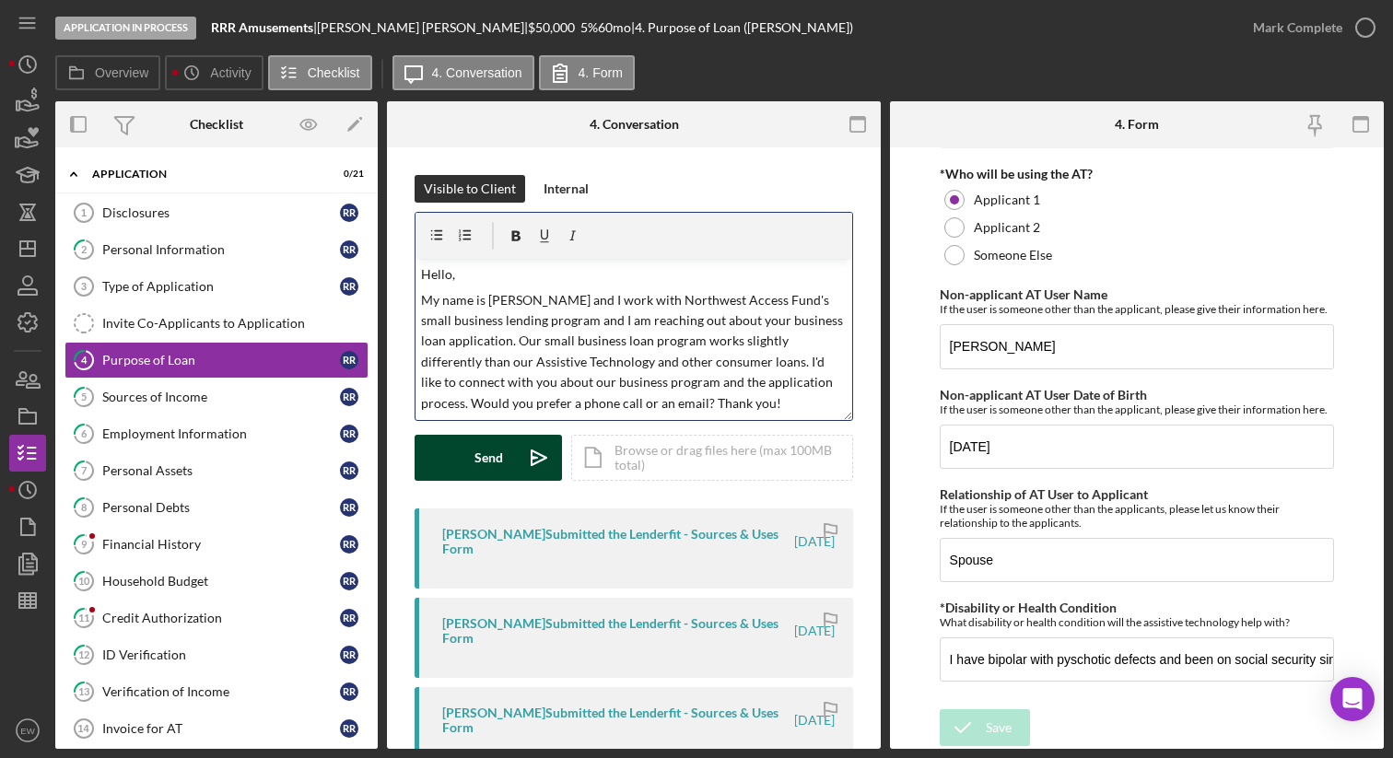
click at [470, 468] on button "Send Icon/icon-invite-send" at bounding box center [488, 458] width 147 height 46
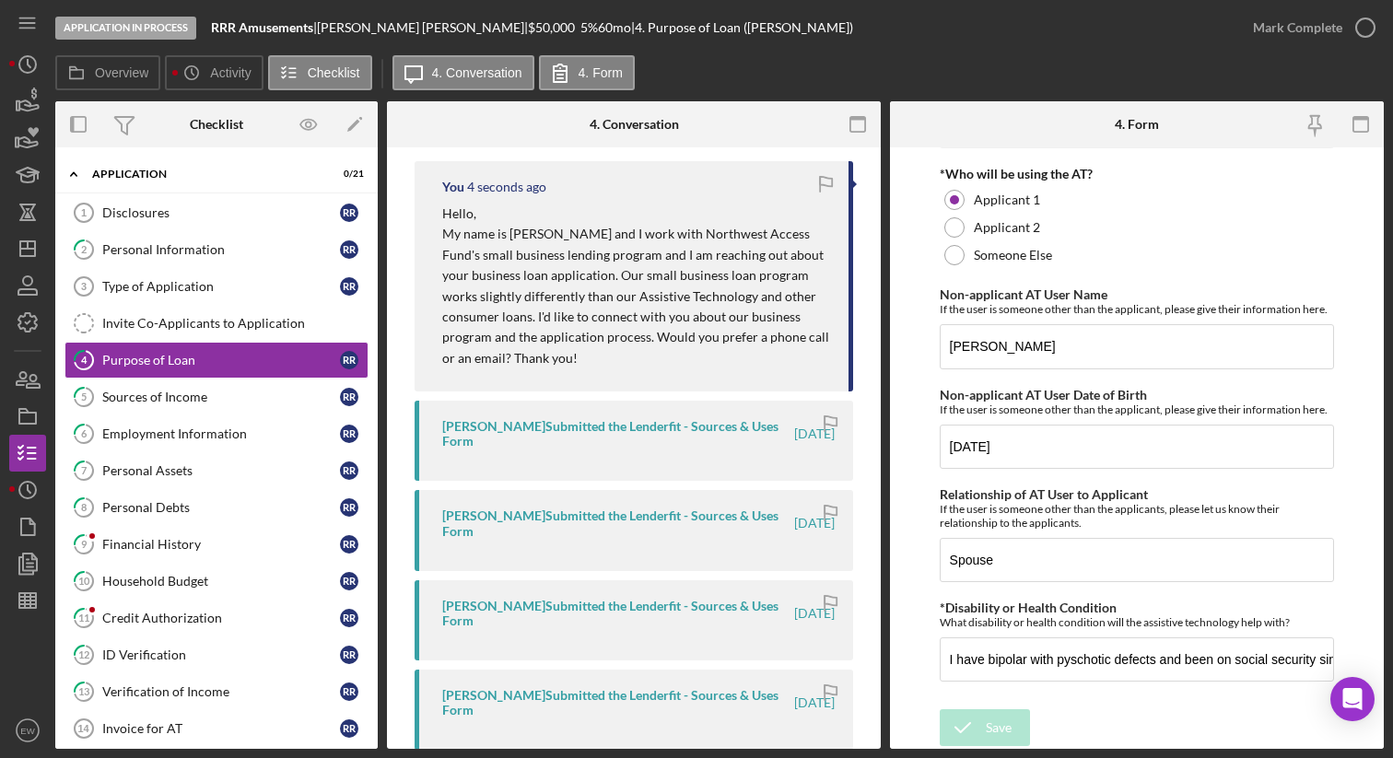
scroll to position [0, 0]
